Goal: Entertainment & Leisure: Consume media (video, audio)

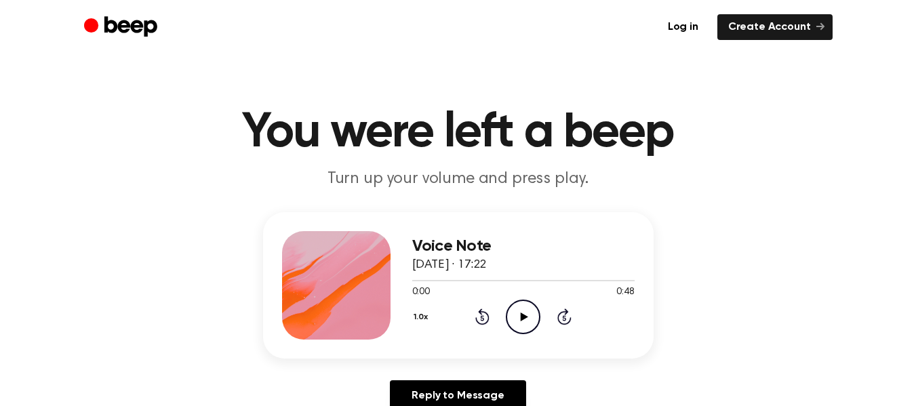
click at [523, 320] on icon "Play Audio" at bounding box center [523, 317] width 35 height 35
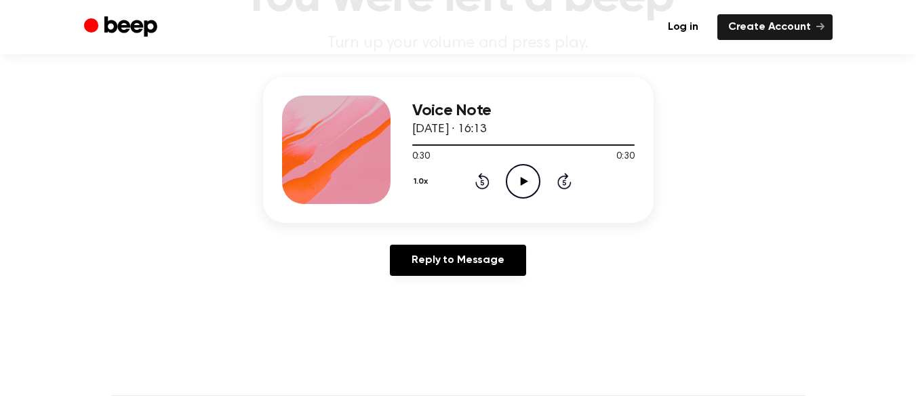
click at [522, 180] on icon at bounding box center [524, 181] width 7 height 9
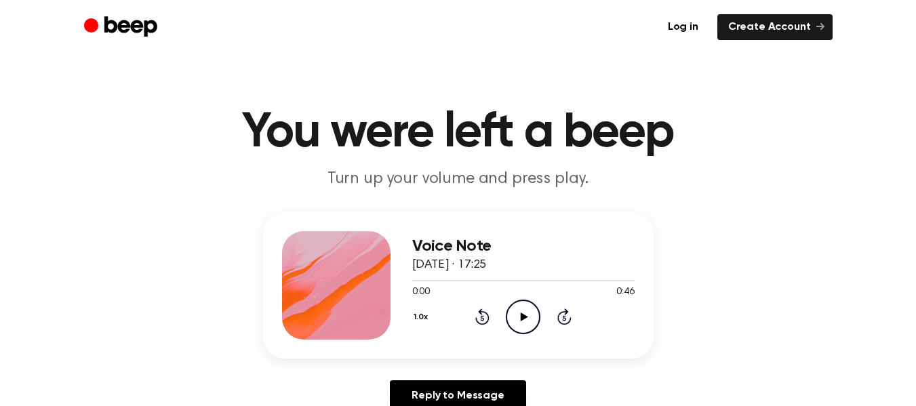
click at [515, 312] on icon "Play Audio" at bounding box center [523, 317] width 35 height 35
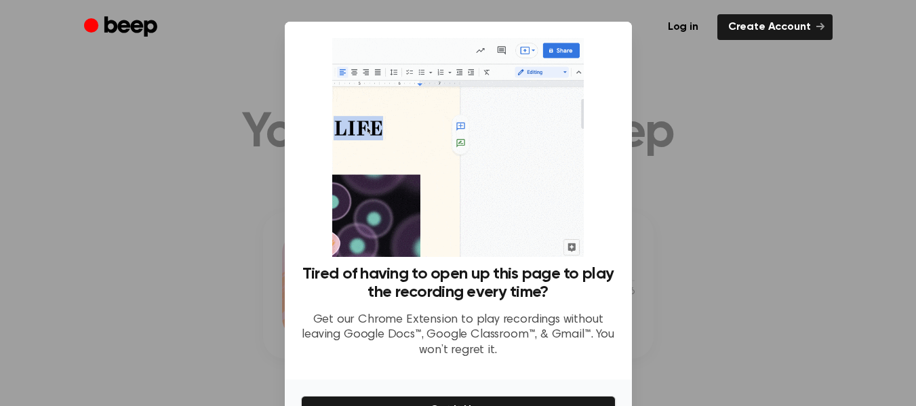
click at [818, 209] on div at bounding box center [458, 203] width 916 height 406
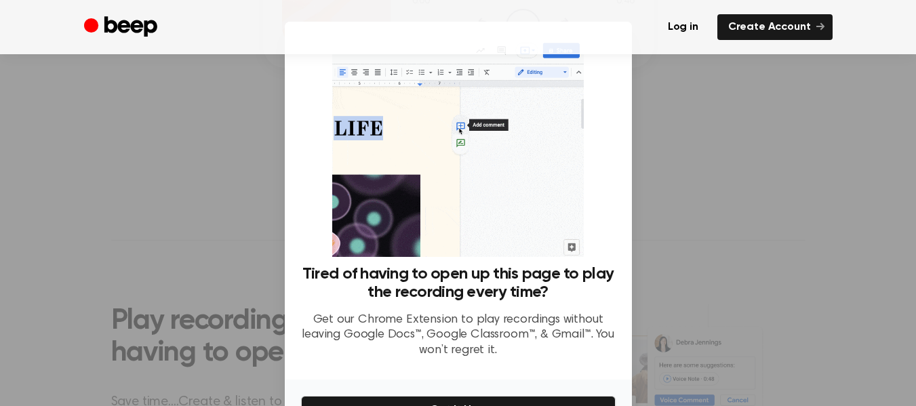
scroll to position [275, 0]
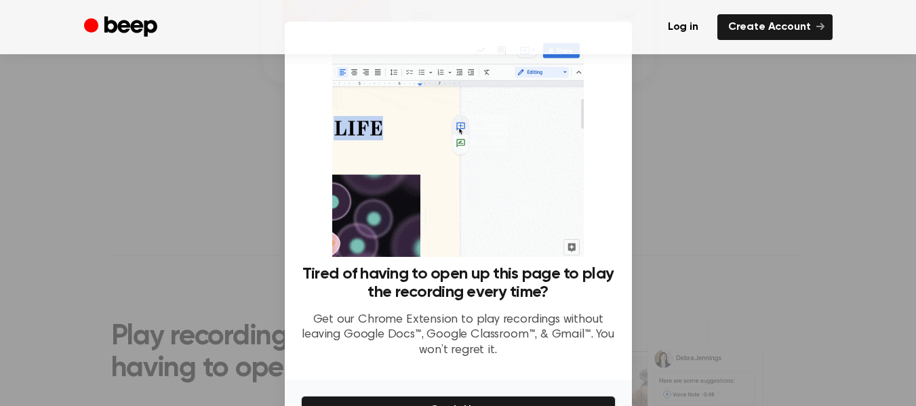
click at [35, 34] on header "Log in Create Account" at bounding box center [458, 27] width 916 height 54
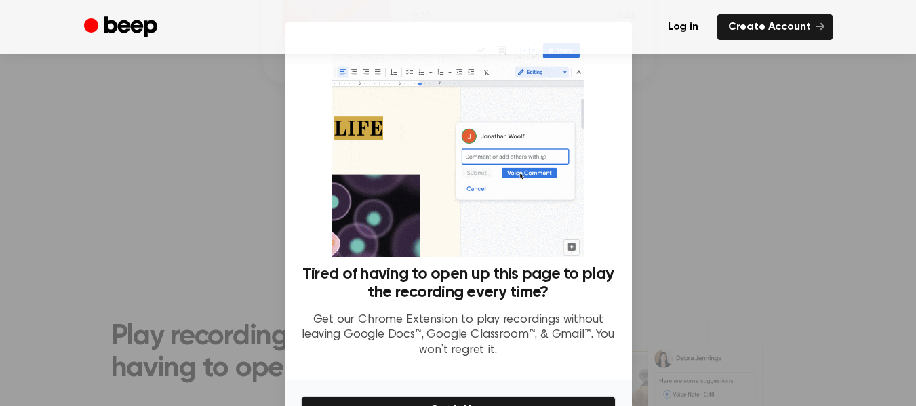
click at [92, 24] on circle "Beep" at bounding box center [91, 25] width 14 height 14
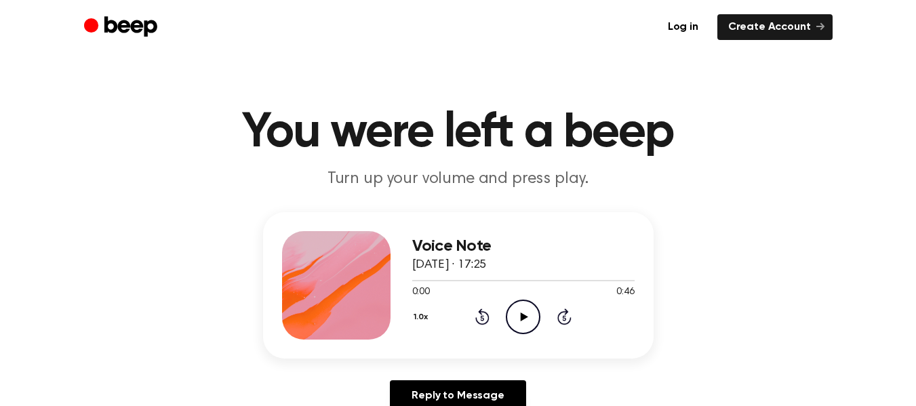
click at [525, 314] on icon "Play Audio" at bounding box center [523, 317] width 35 height 35
